Goal: Transaction & Acquisition: Purchase product/service

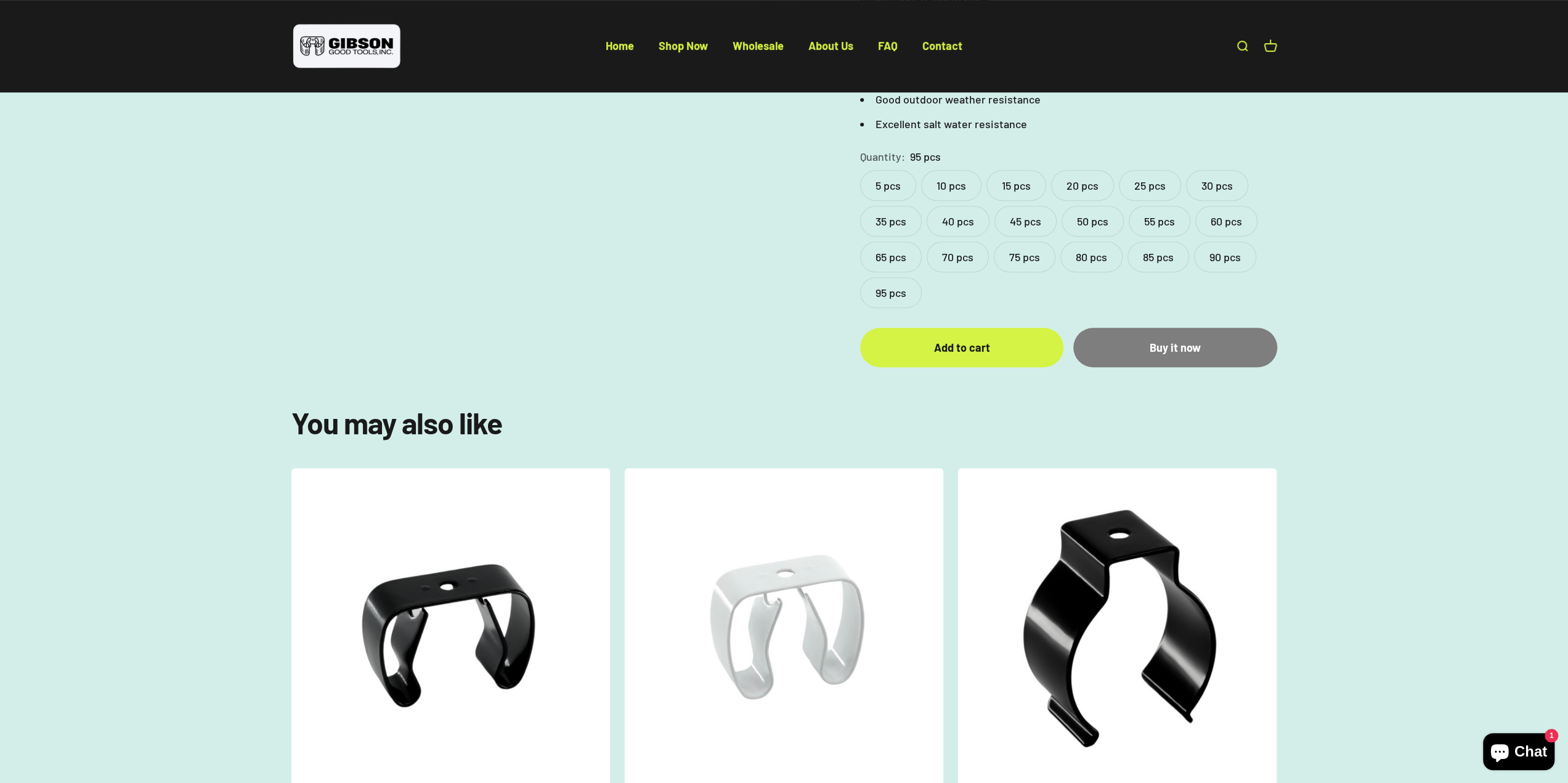
scroll to position [554, 0]
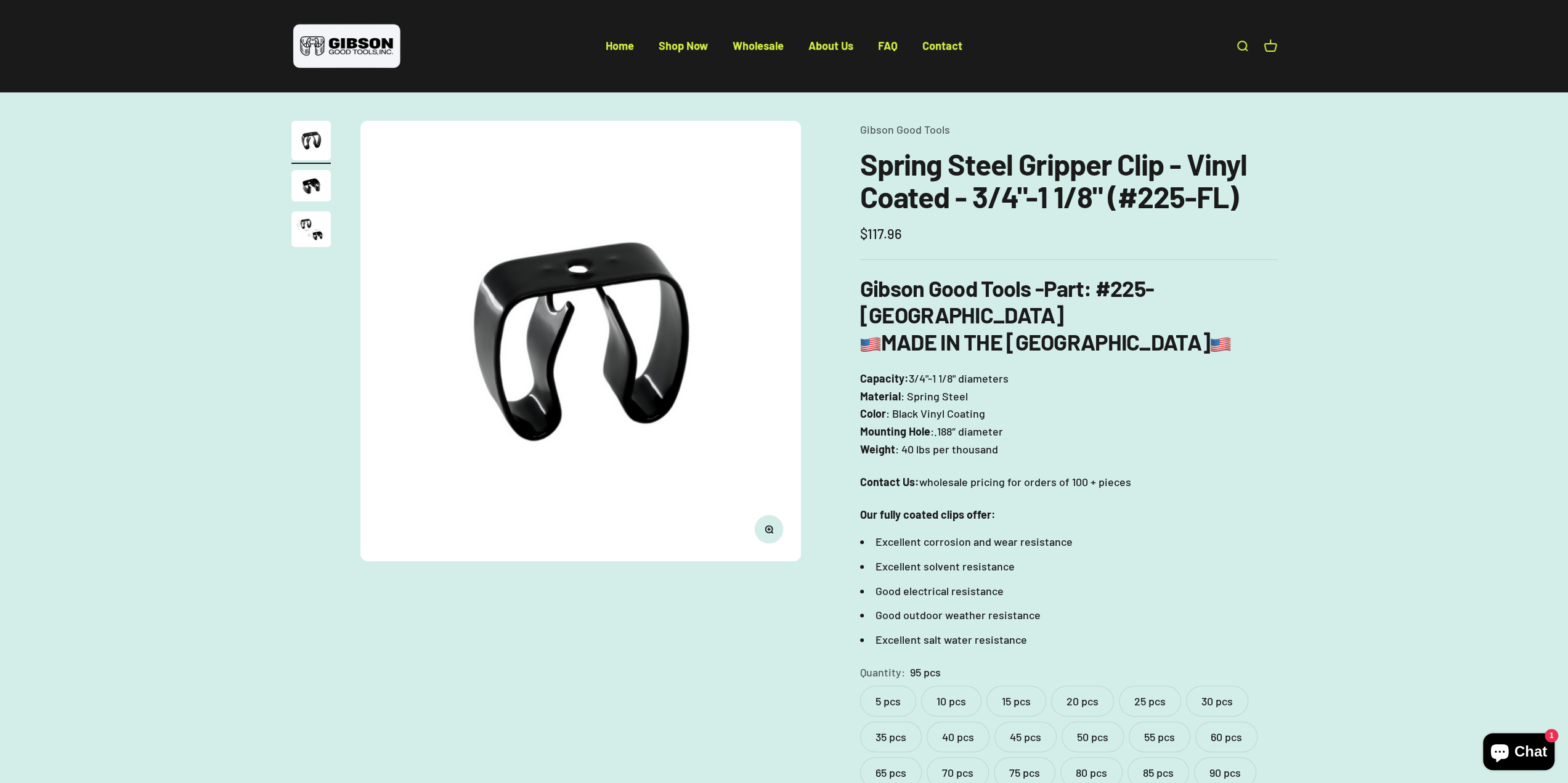
scroll to position [61, 0]
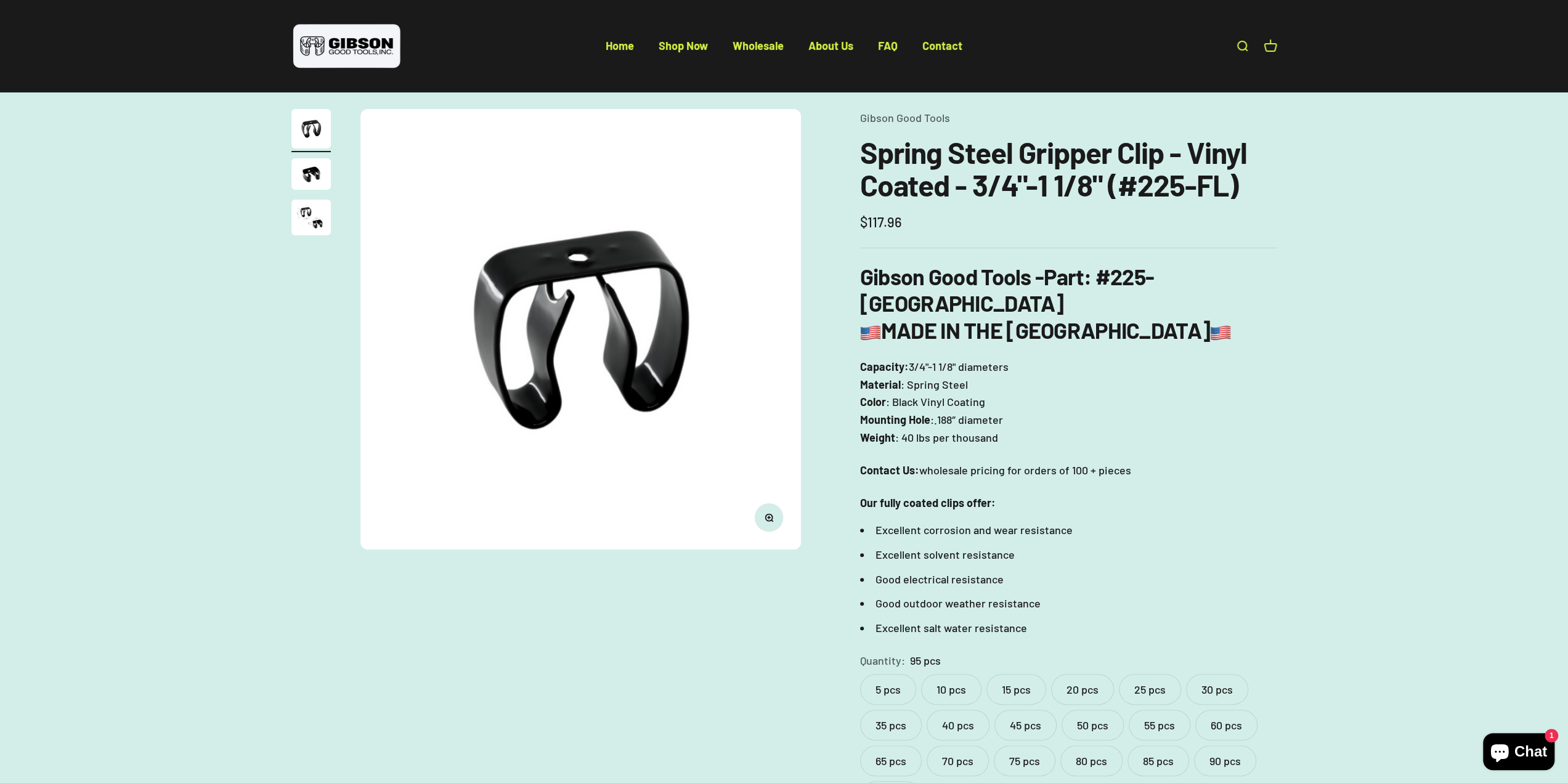
click at [959, 674] on label "10 pcs" at bounding box center [952, 689] width 61 height 31
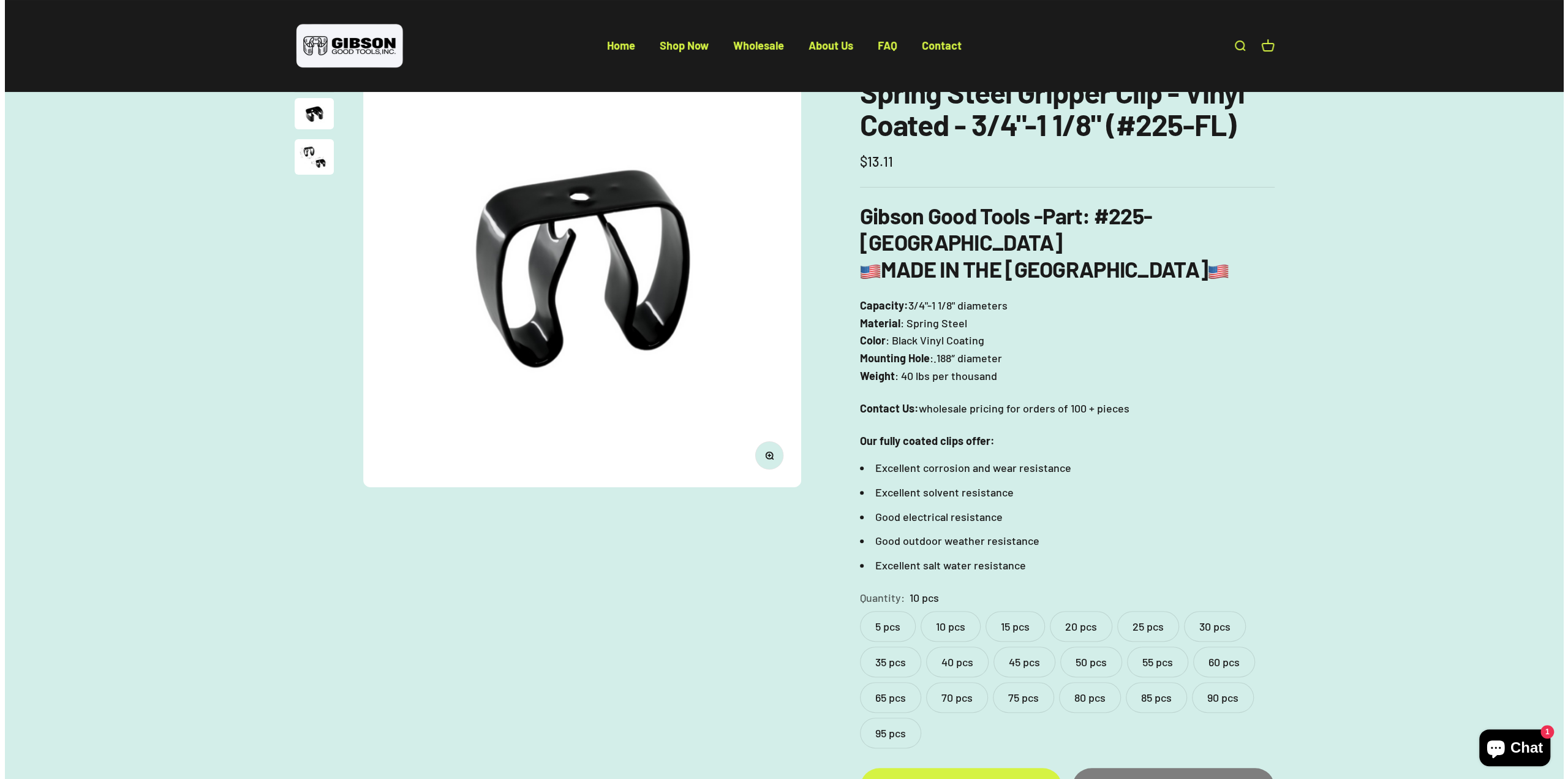
scroll to position [122, 0]
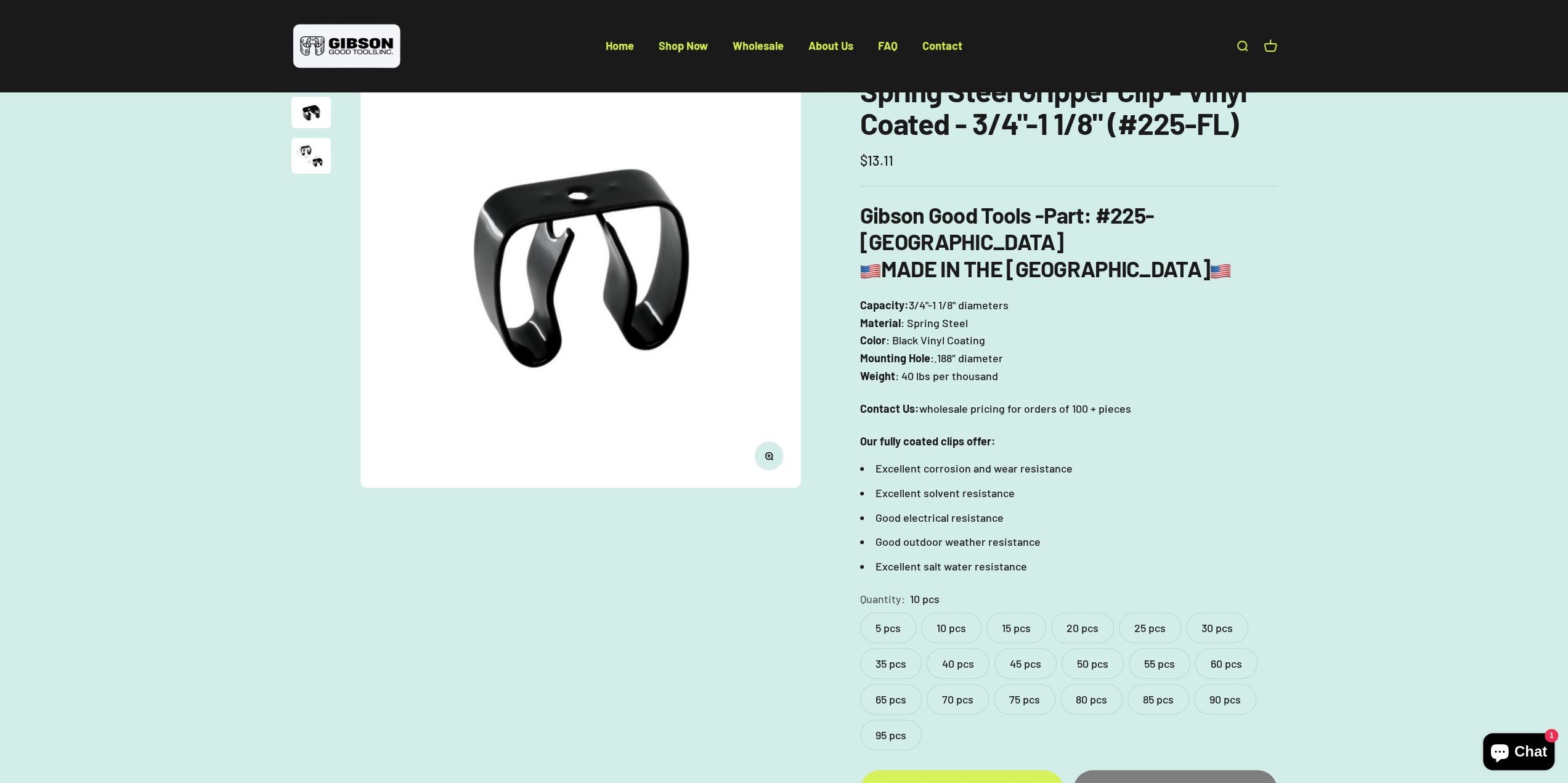
click at [952, 781] on div "Add to cart" at bounding box center [961, 790] width 154 height 18
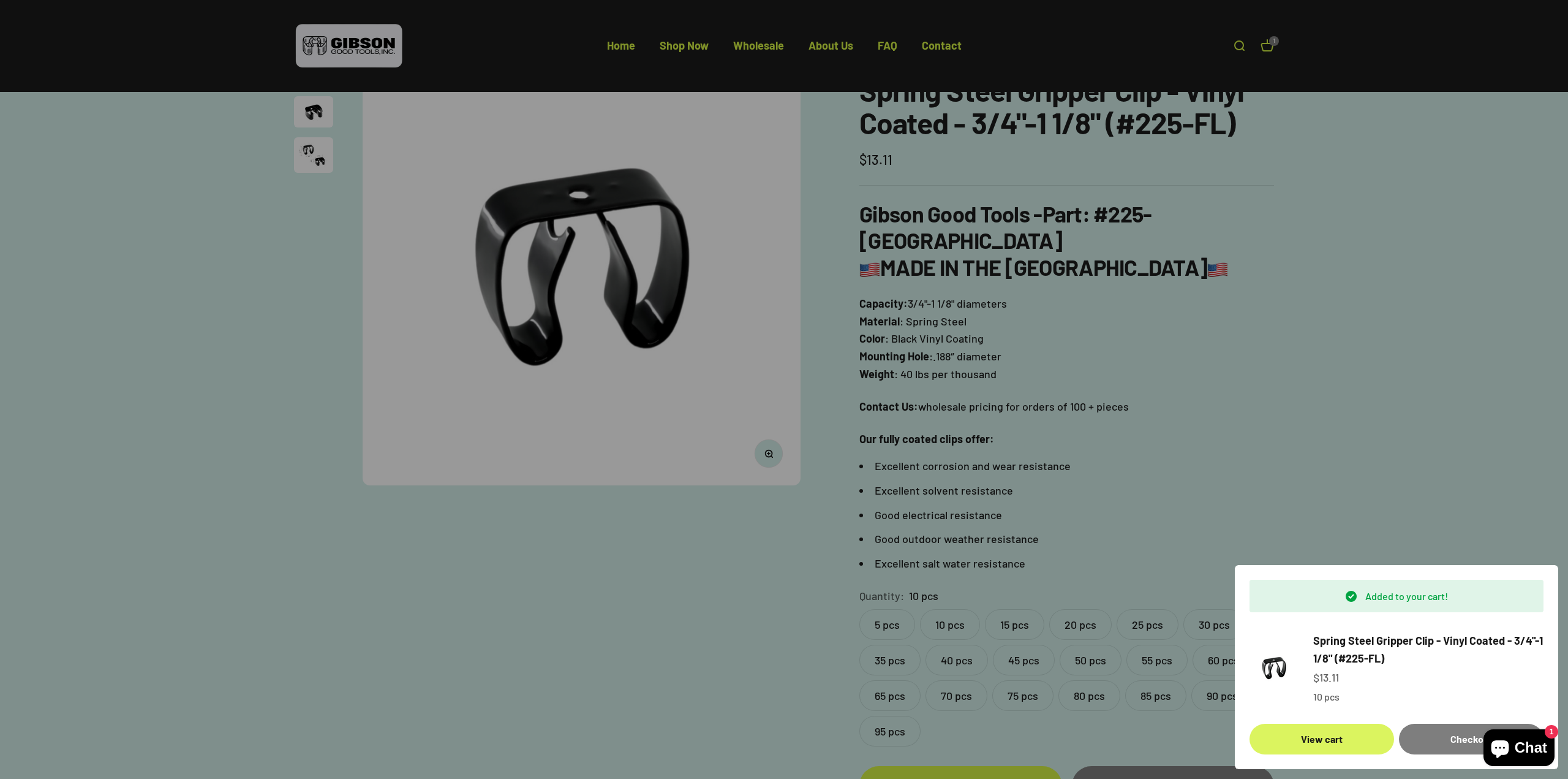
click at [1318, 745] on link "View cart" at bounding box center [1321, 739] width 145 height 31
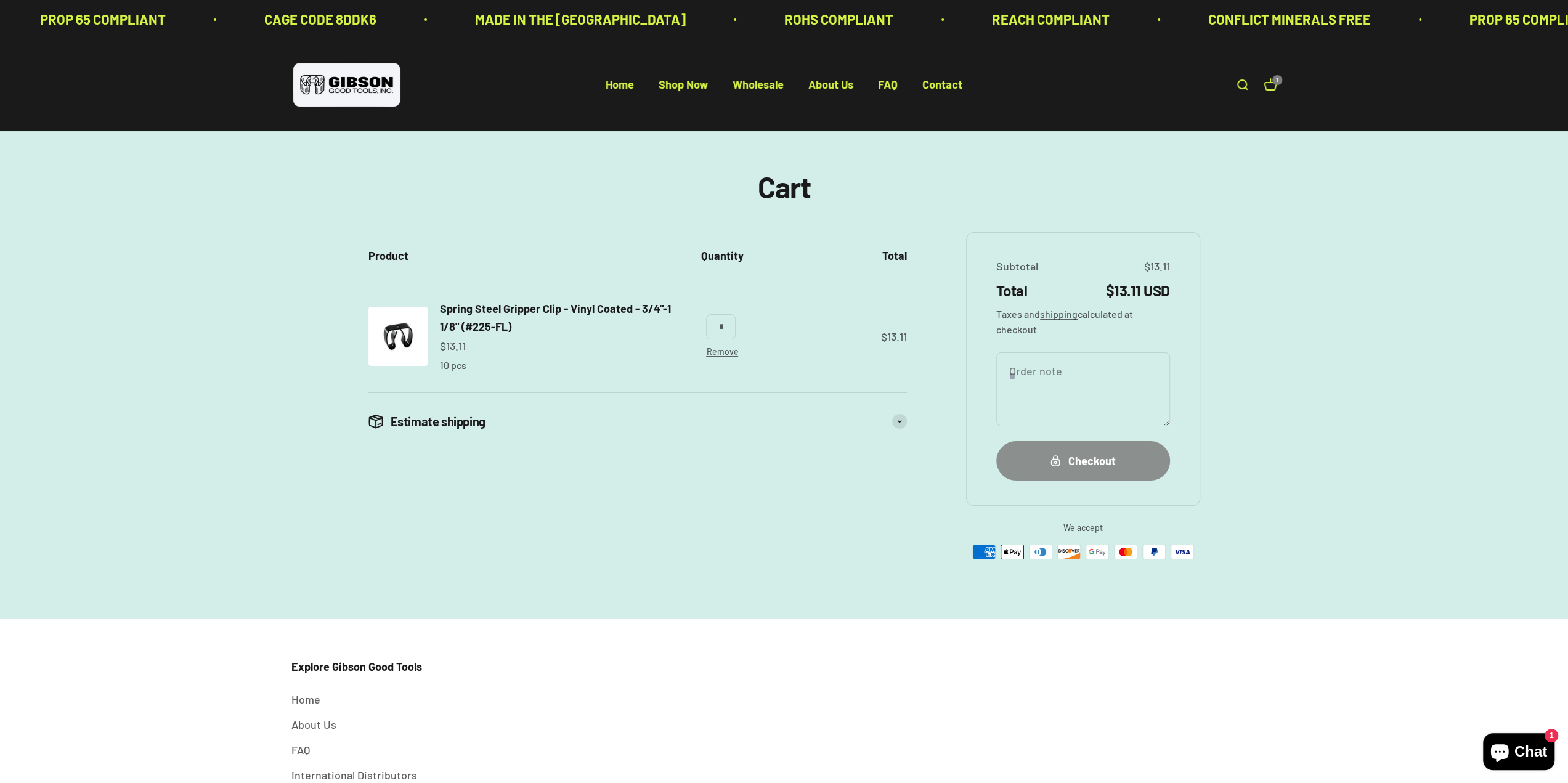
click at [1085, 464] on div "Checkout" at bounding box center [1083, 461] width 124 height 18
